Goal: Information Seeking & Learning: Learn about a topic

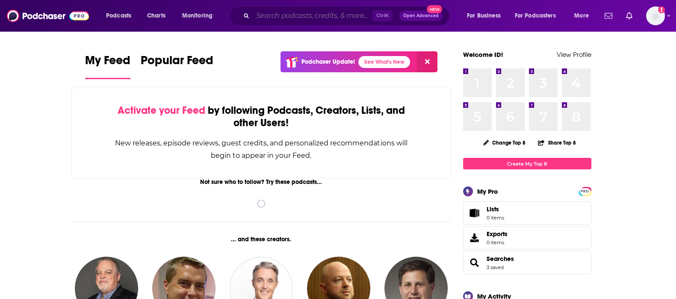
click at [308, 21] on input "Search podcasts, credits, & more..." at bounding box center [313, 16] width 120 height 14
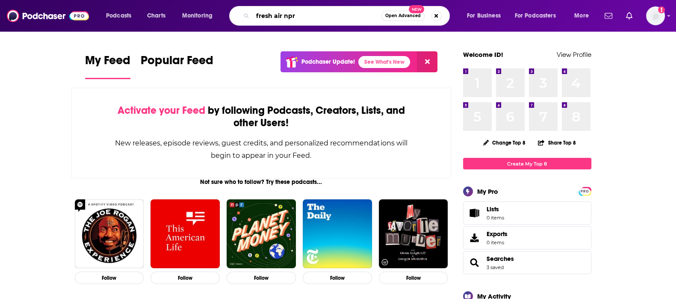
type input "fresh air npr"
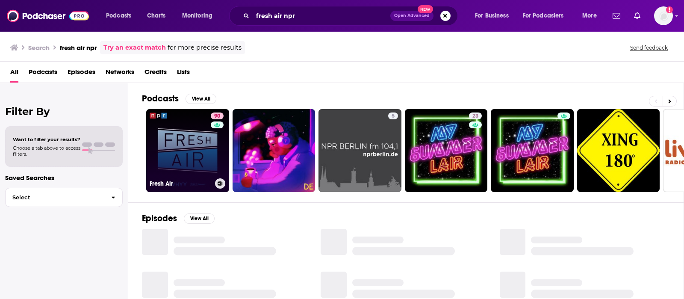
click at [178, 167] on link "90 Fresh Air" at bounding box center [187, 150] width 83 height 83
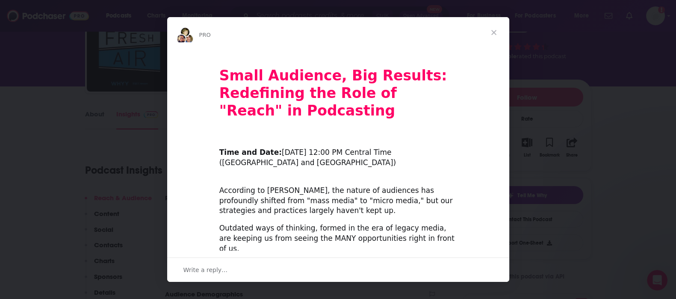
click at [494, 40] on span "Close" at bounding box center [493, 32] width 31 height 31
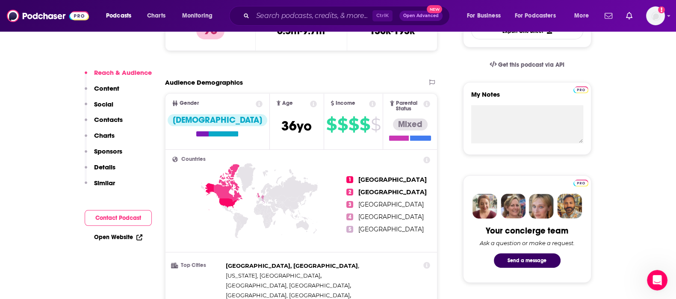
scroll to position [213, 0]
